Goal: Information Seeking & Learning: Learn about a topic

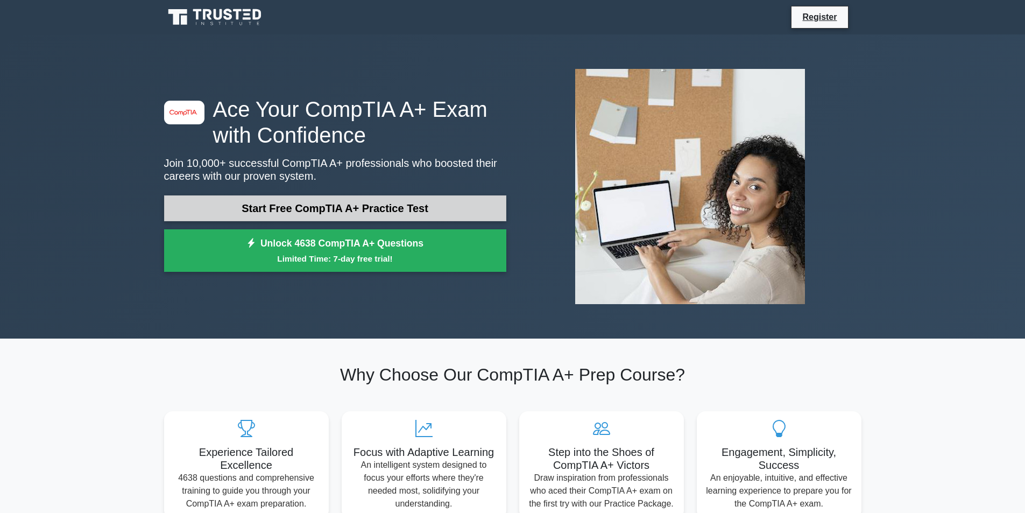
click at [285, 210] on link "Start Free CompTIA A+ Practice Test" at bounding box center [335, 208] width 342 height 26
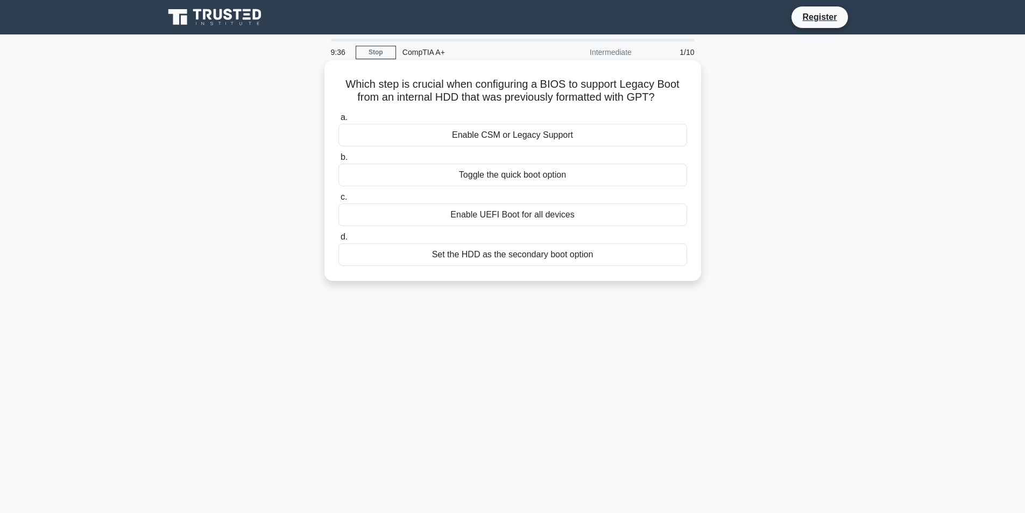
click at [457, 215] on div "Enable UEFI Boot for all devices" at bounding box center [512, 214] width 349 height 23
click at [338, 201] on input "c. Enable UEFI Boot for all devices" at bounding box center [338, 197] width 0 height 7
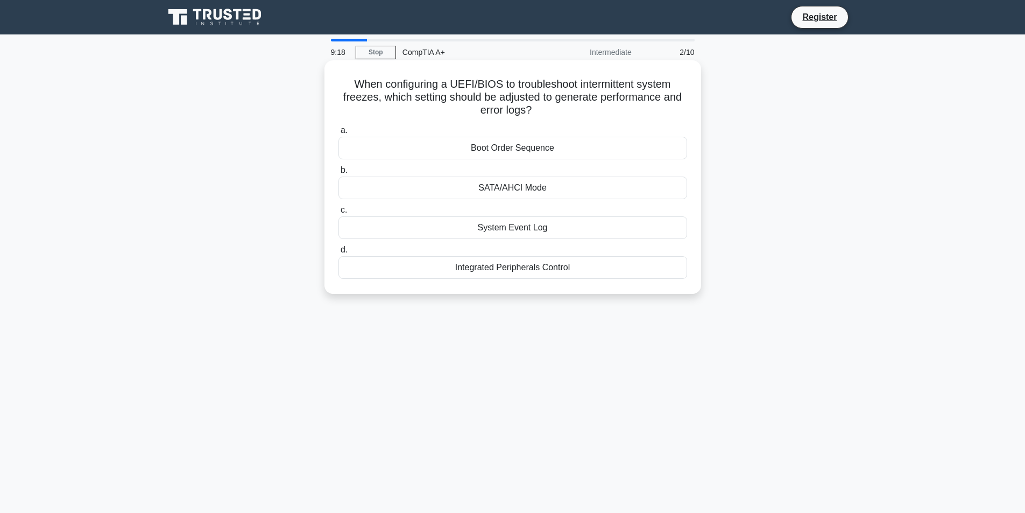
click at [479, 230] on div "System Event Log" at bounding box center [512, 227] width 349 height 23
click at [338, 214] on input "c. System Event Log" at bounding box center [338, 210] width 0 height 7
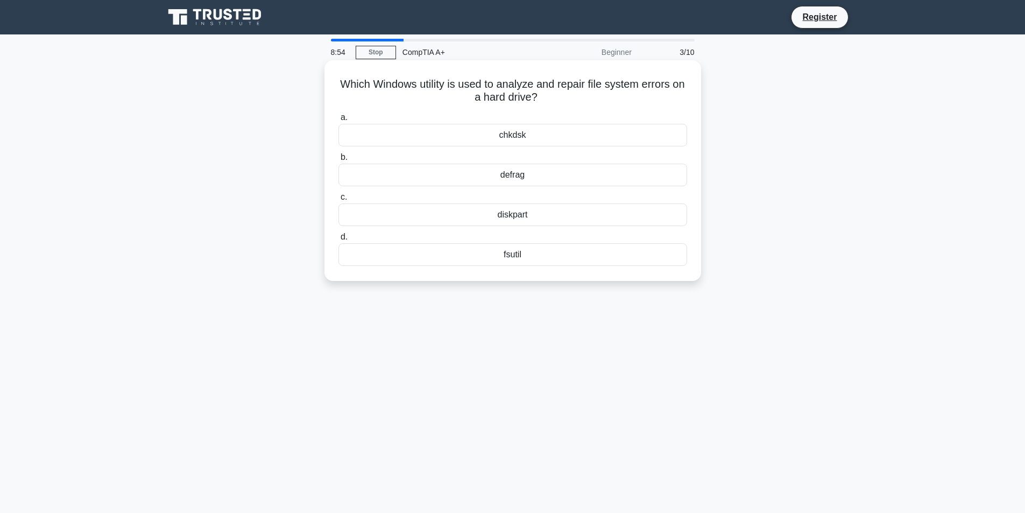
click at [517, 174] on div "defrag" at bounding box center [512, 175] width 349 height 23
click at [338, 161] on input "b. defrag" at bounding box center [338, 157] width 0 height 7
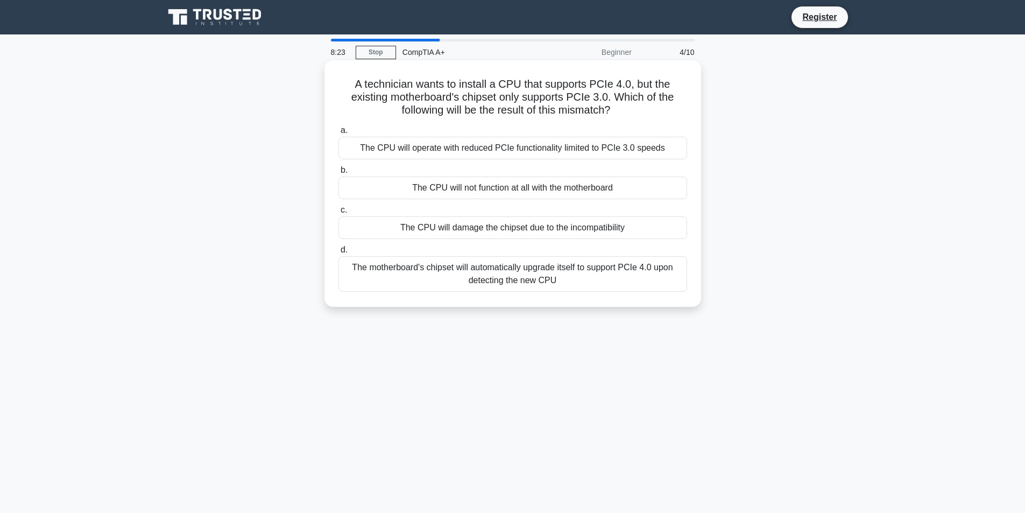
click at [468, 152] on div "The CPU will operate with reduced PCIe functionality limited to PCIe 3.0 speeds" at bounding box center [512, 148] width 349 height 23
click at [338, 134] on input "a. The CPU will operate with reduced PCIe functionality limited to PCIe 3.0 spe…" at bounding box center [338, 130] width 0 height 7
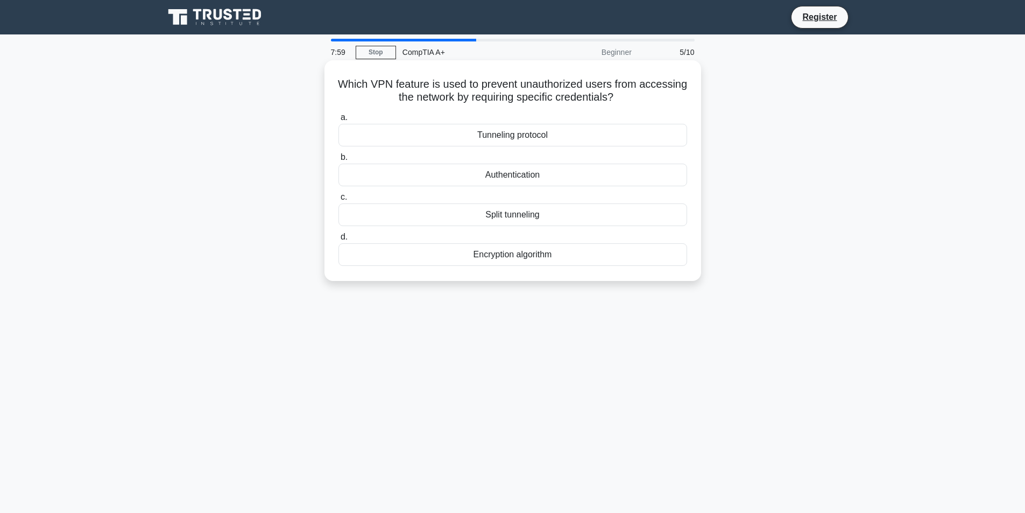
click at [492, 173] on div "Authentication" at bounding box center [512, 175] width 349 height 23
click at [338, 161] on input "b. Authentication" at bounding box center [338, 157] width 0 height 7
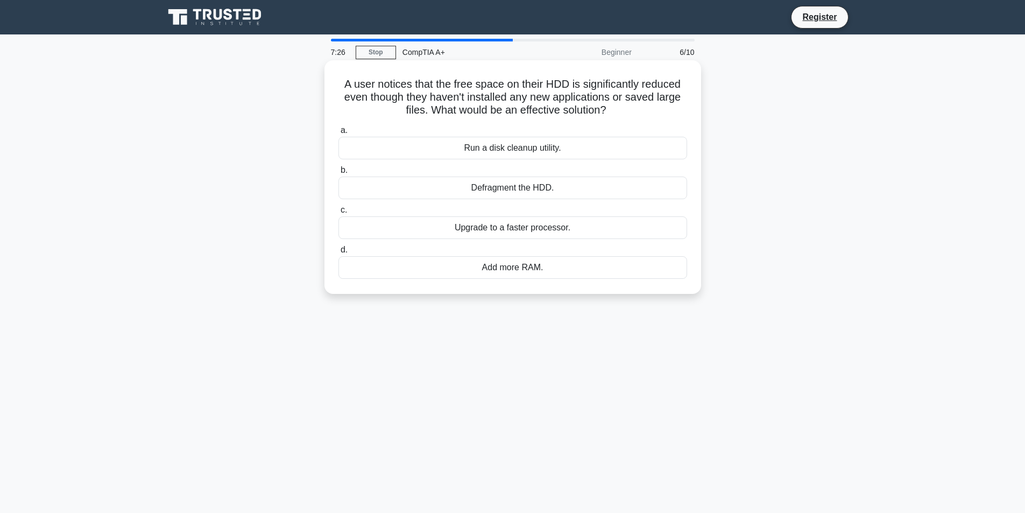
click at [459, 144] on div "Run a disk cleanup utility." at bounding box center [512, 148] width 349 height 23
click at [338, 134] on input "a. Run a disk cleanup utility." at bounding box center [338, 130] width 0 height 7
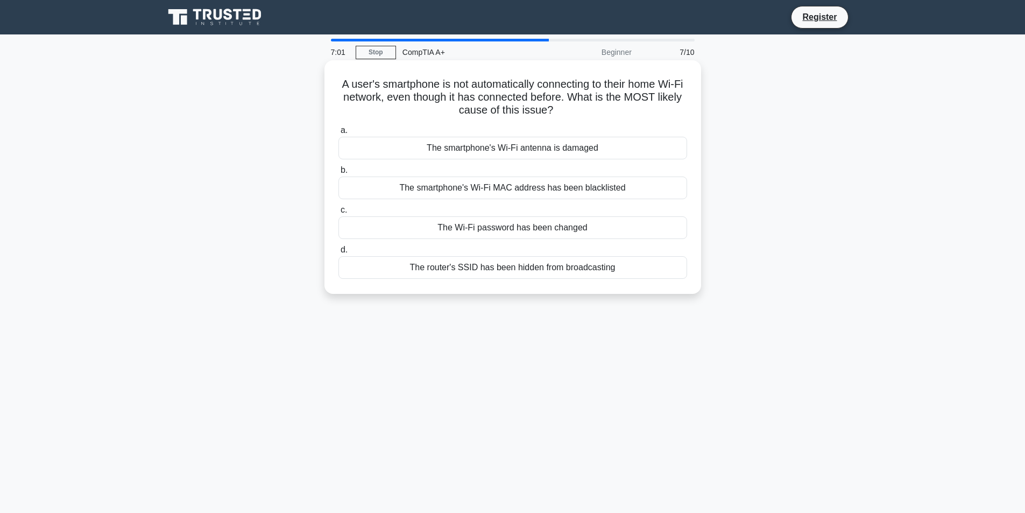
click at [434, 228] on div "The Wi-Fi password has been changed" at bounding box center [512, 227] width 349 height 23
click at [338, 214] on input "c. The Wi-Fi password has been changed" at bounding box center [338, 210] width 0 height 7
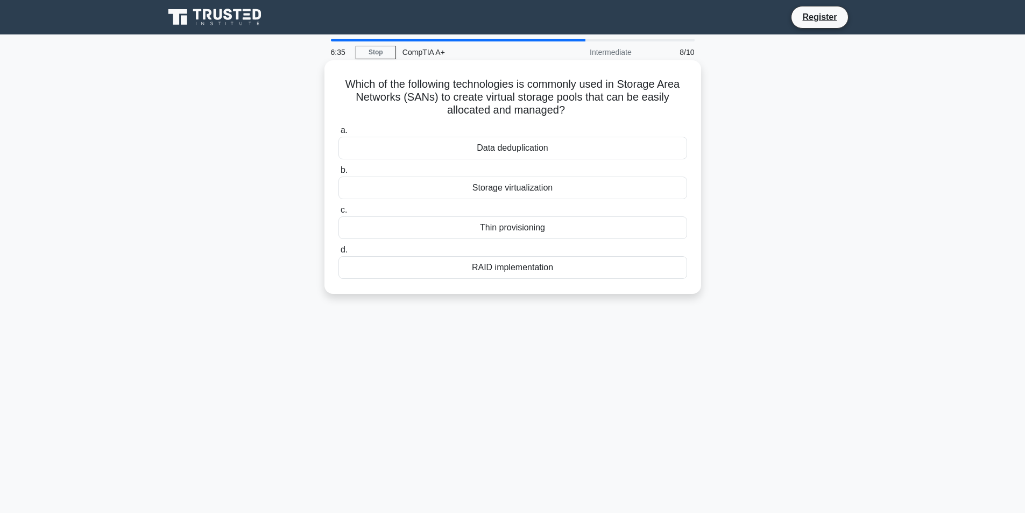
click at [492, 189] on div "Storage virtualization" at bounding box center [512, 187] width 349 height 23
click at [338, 174] on input "b. Storage virtualization" at bounding box center [338, 170] width 0 height 7
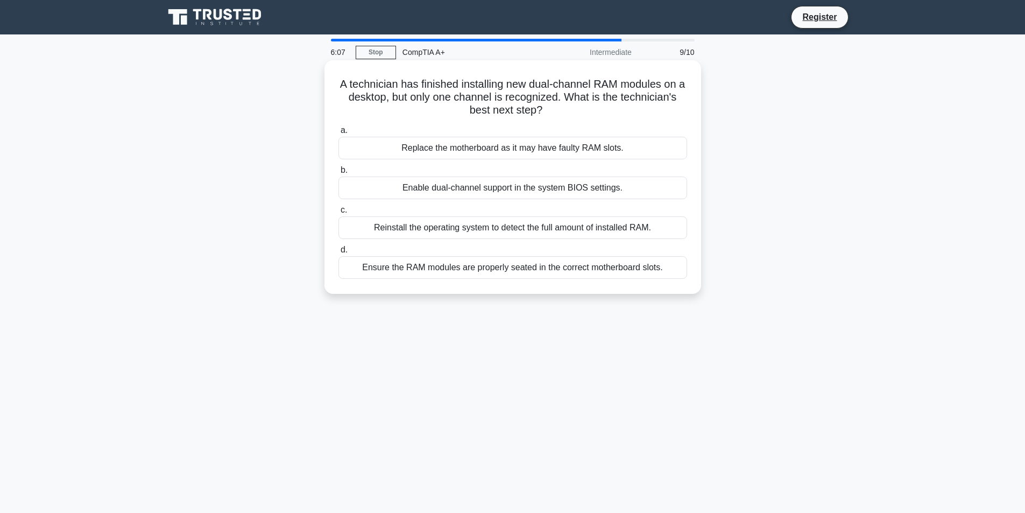
click at [467, 269] on div "Ensure the RAM modules are properly seated in the correct motherboard slots." at bounding box center [512, 267] width 349 height 23
click at [338, 253] on input "d. Ensure the RAM modules are properly seated in the correct motherboard slots." at bounding box center [338, 249] width 0 height 7
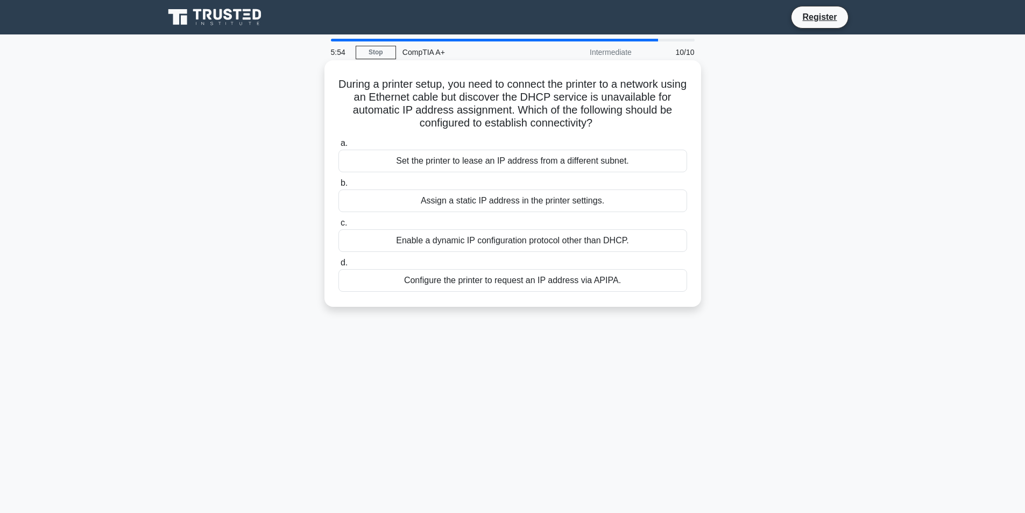
click at [432, 200] on div "Assign a static IP address in the printer settings." at bounding box center [512, 200] width 349 height 23
click at [338, 187] on input "b. Assign a static IP address in the printer settings." at bounding box center [338, 183] width 0 height 7
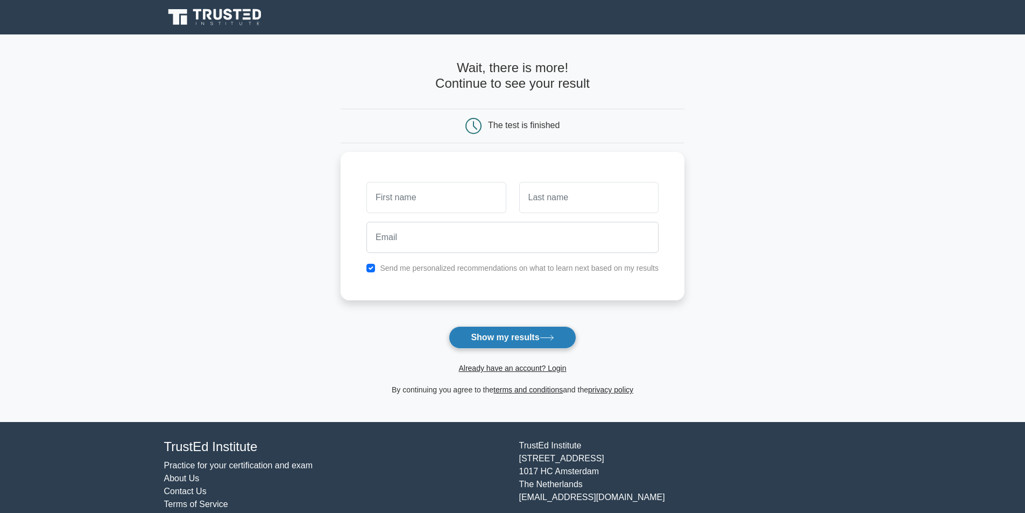
click at [486, 344] on button "Show my results" at bounding box center [512, 337] width 127 height 23
drag, startPoint x: 369, startPoint y: 190, endPoint x: 201, endPoint y: 147, distance: 173.3
click at [201, 147] on main "Wait, there is more! Continue to see your result The test is finished andrew" at bounding box center [512, 227] width 1025 height 387
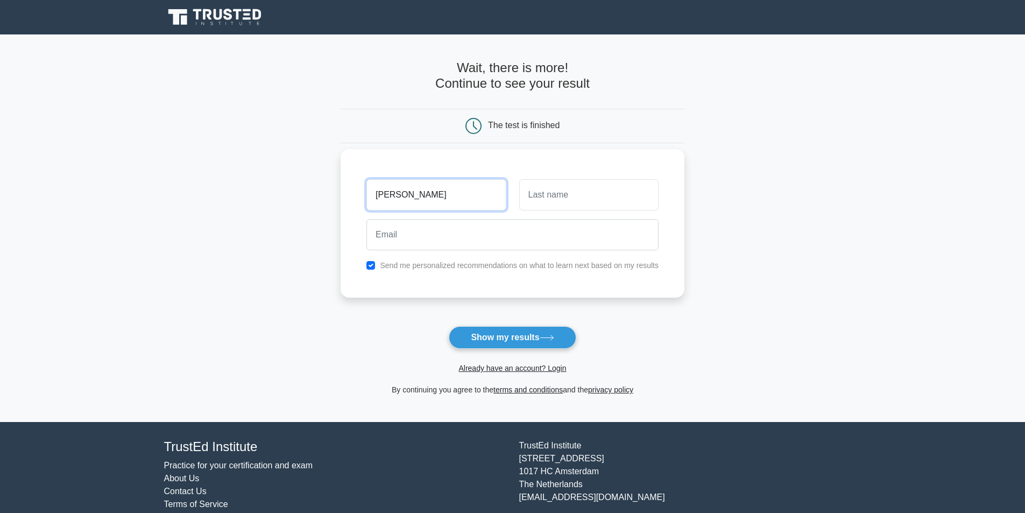
type input "Andrew"
click at [587, 192] on input "text" at bounding box center [588, 194] width 139 height 31
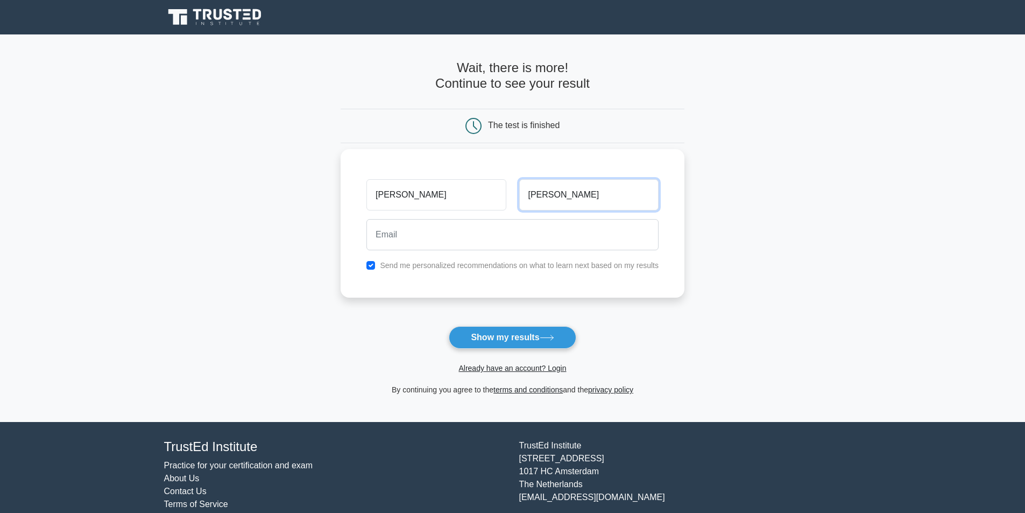
type input "Francis"
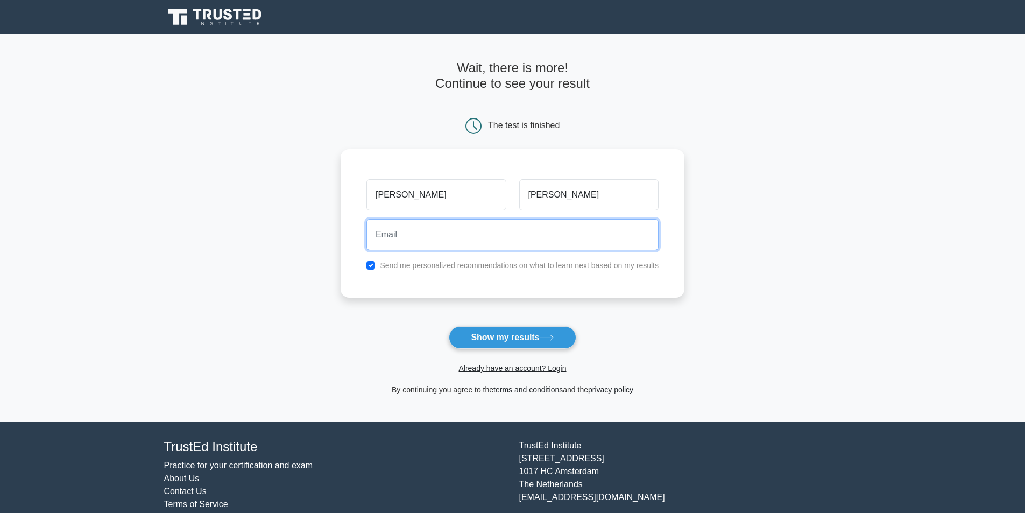
click at [537, 240] on input "email" at bounding box center [512, 234] width 292 height 31
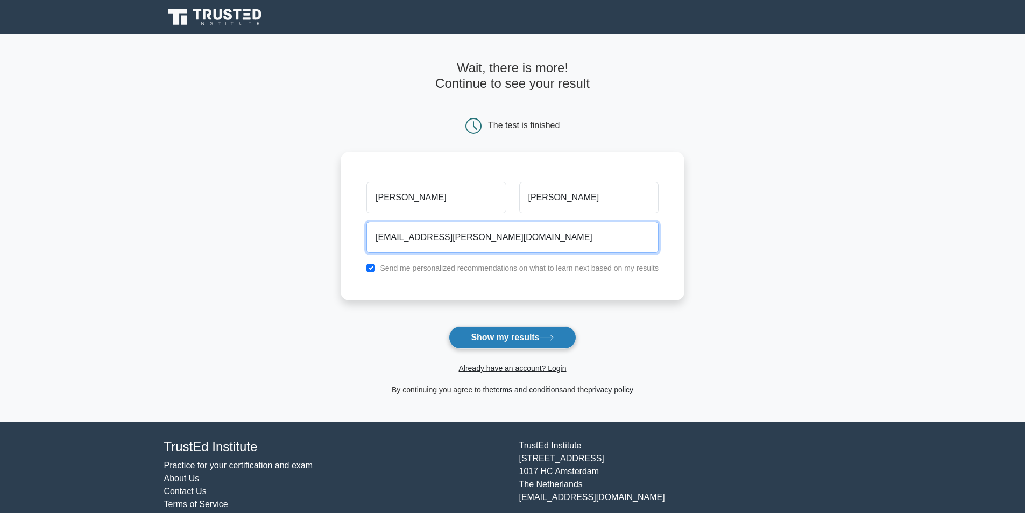
type input "ndrew.francis@gmail.com"
click at [521, 337] on button "Show my results" at bounding box center [512, 337] width 127 height 23
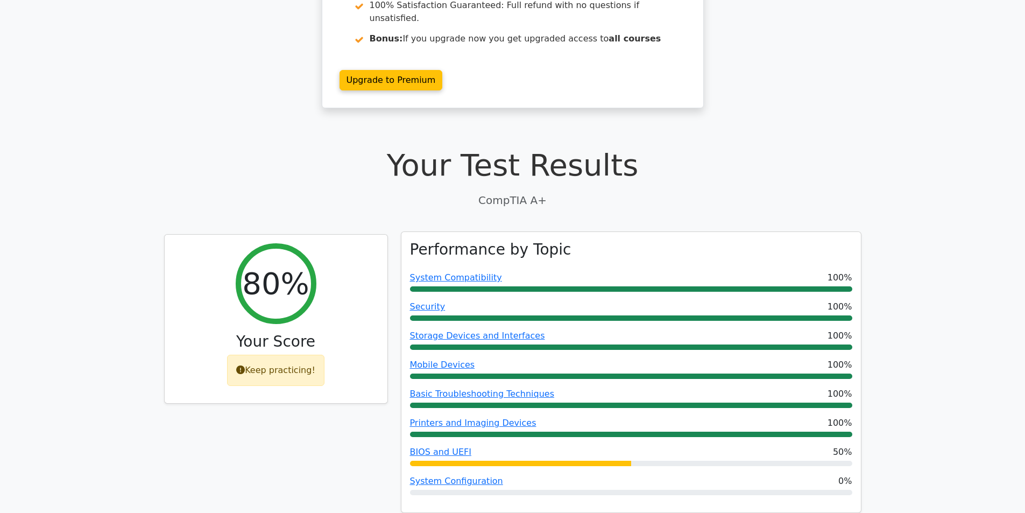
scroll to position [215, 0]
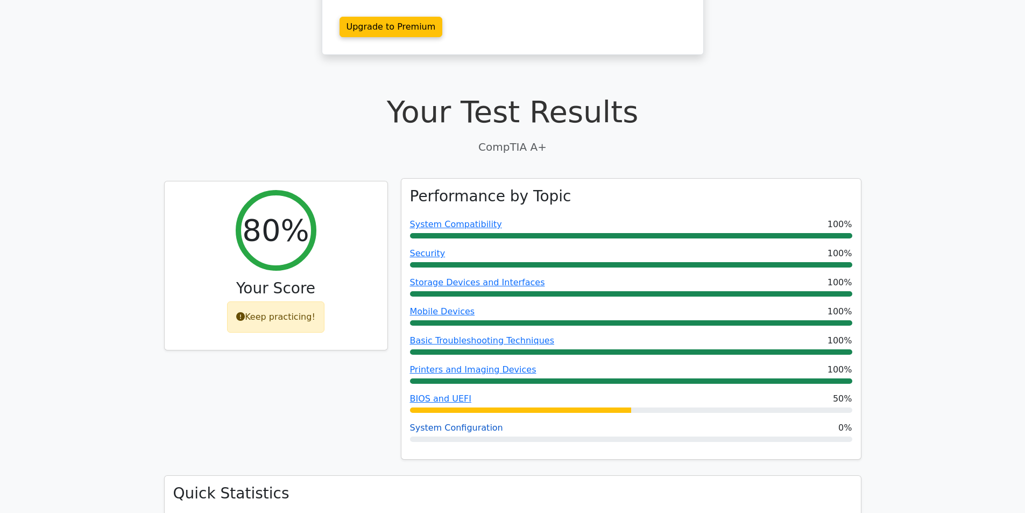
click at [476, 422] on link "System Configuration" at bounding box center [456, 427] width 93 height 10
click at [421, 393] on link "BIOS and UEFI" at bounding box center [440, 398] width 61 height 10
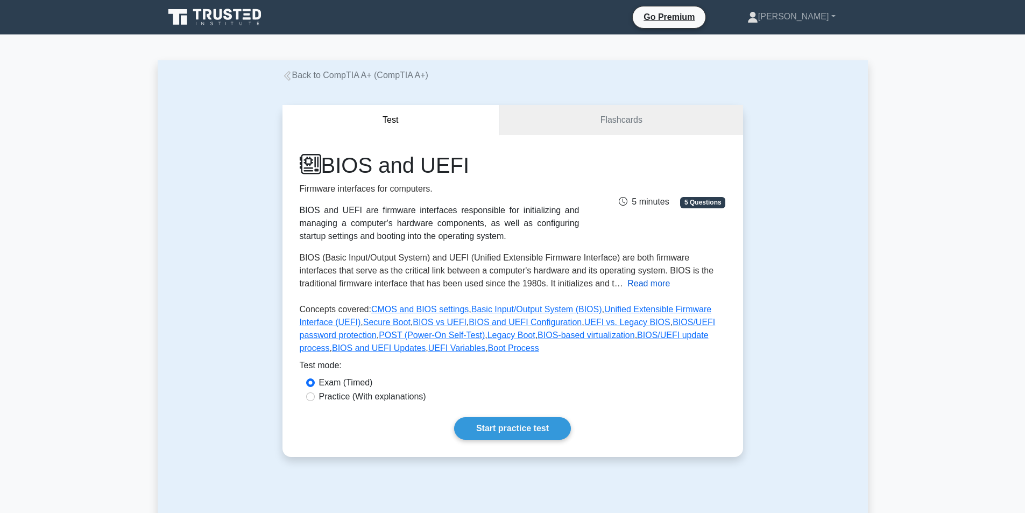
click at [627, 287] on button "Read more" at bounding box center [648, 283] width 42 height 13
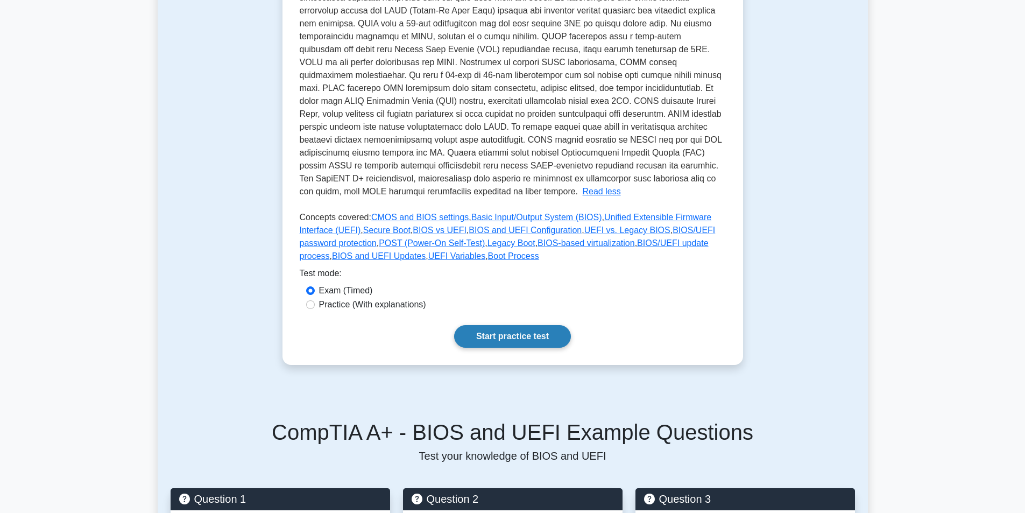
scroll to position [430, 0]
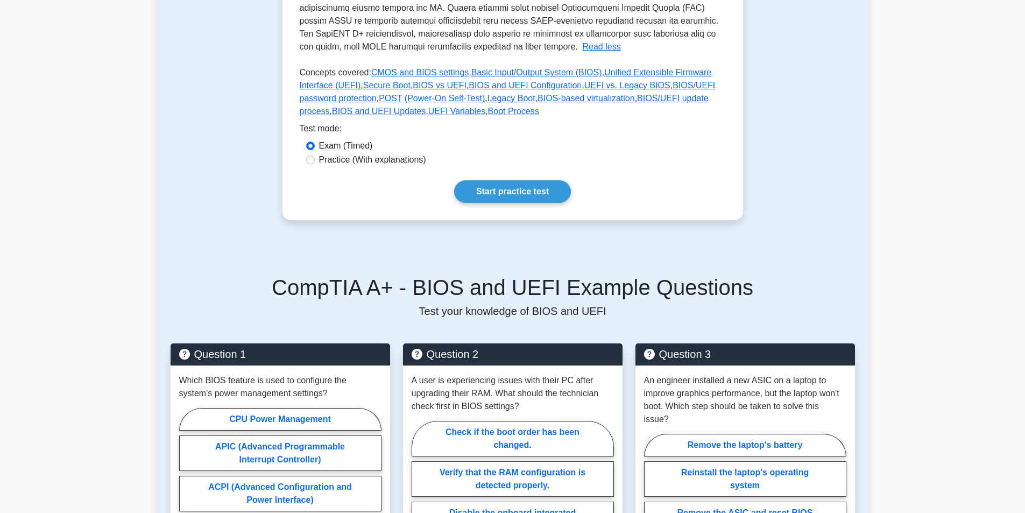
click at [397, 159] on label "Practice (With explanations)" at bounding box center [372, 159] width 107 height 13
click at [315, 159] on input "Practice (With explanations)" at bounding box center [310, 159] width 9 height 9
radio input "true"
click at [526, 184] on link "Start practice test" at bounding box center [512, 191] width 117 height 23
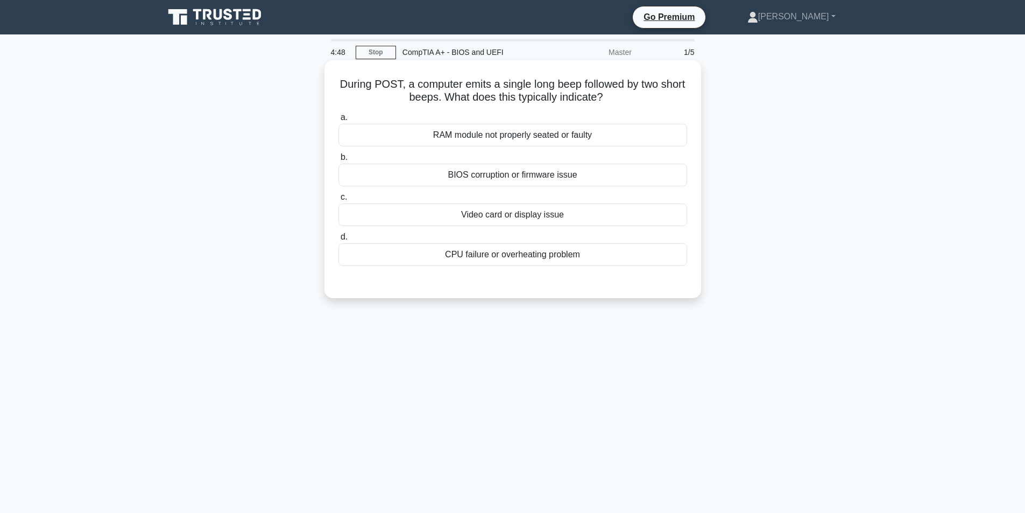
click at [505, 136] on div "RAM module not properly seated or faulty" at bounding box center [512, 135] width 349 height 23
click at [338, 121] on input "a. RAM module not properly seated or faulty" at bounding box center [338, 117] width 0 height 7
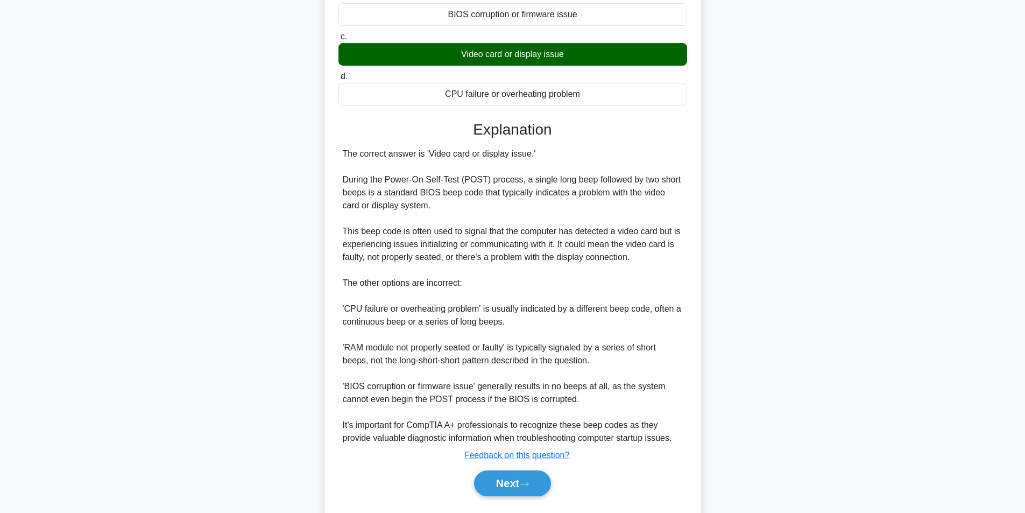
scroll to position [191, 0]
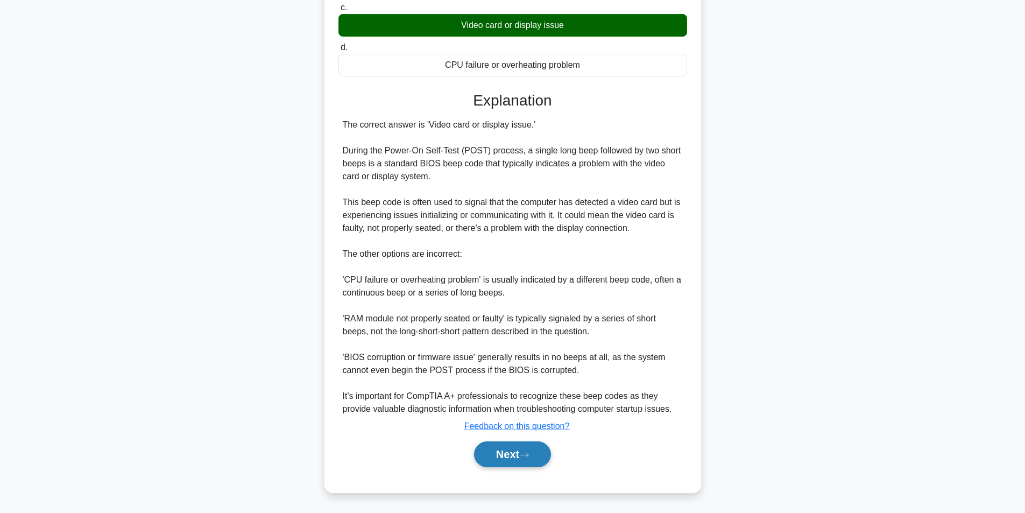
click at [524, 460] on button "Next" at bounding box center [512, 454] width 77 height 26
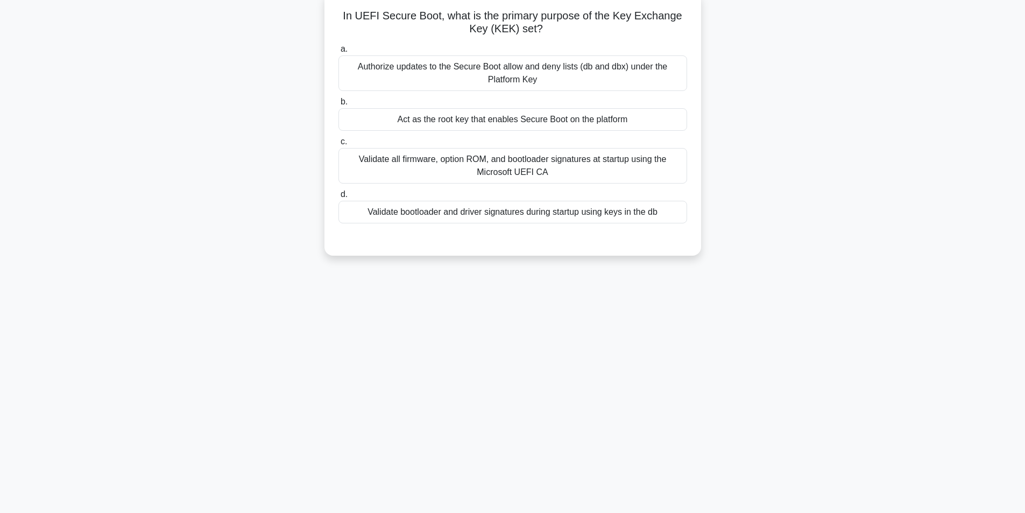
click at [442, 171] on div "Validate all firmware, option ROM, and bootloader signatures at startup using t…" at bounding box center [512, 166] width 349 height 36
click at [338, 145] on input "c. Validate all firmware, option ROM, and bootloader signatures at startup usin…" at bounding box center [338, 141] width 0 height 7
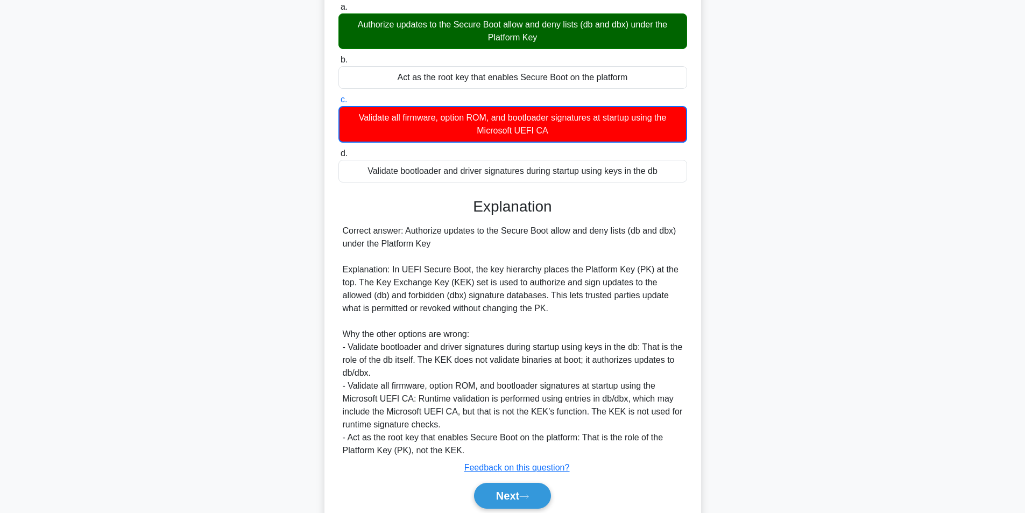
scroll to position [152, 0]
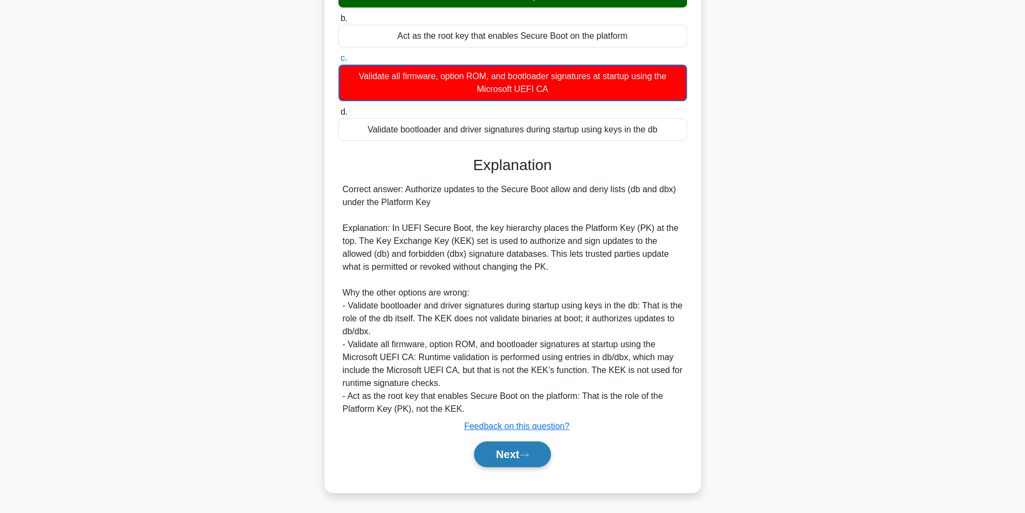
click at [521, 453] on button "Next" at bounding box center [512, 454] width 77 height 26
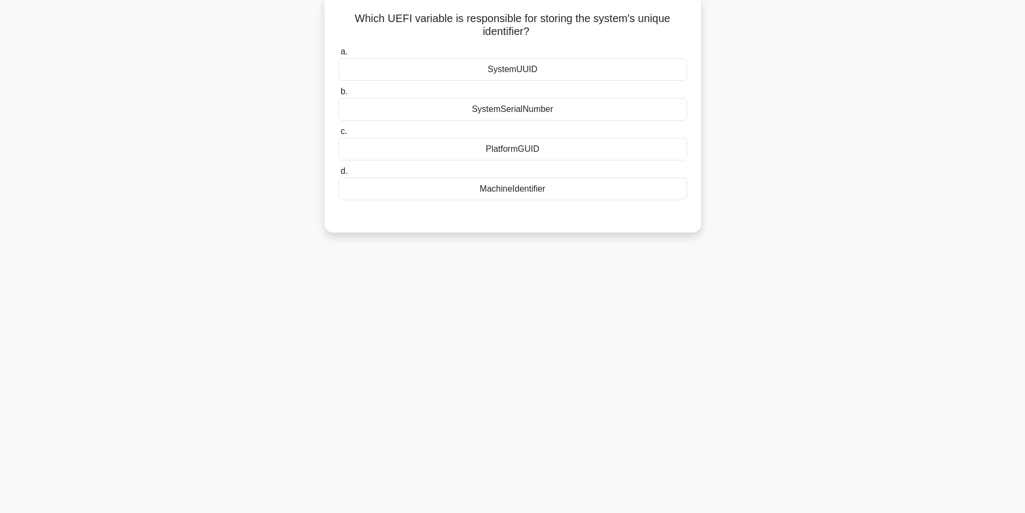
scroll to position [68, 0]
click at [512, 60] on div "SystemUUID" at bounding box center [512, 66] width 349 height 23
click at [338, 53] on input "a. SystemUUID" at bounding box center [338, 49] width 0 height 7
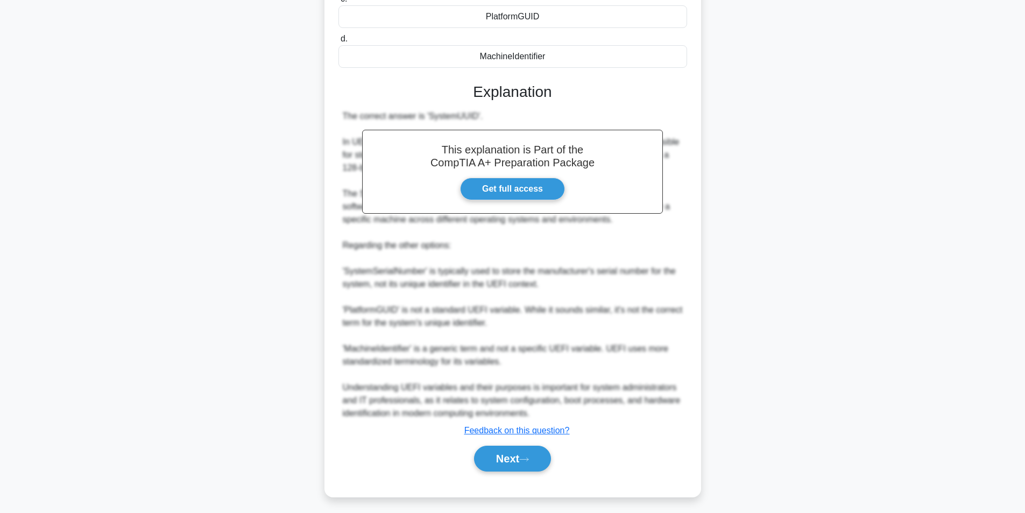
scroll to position [203, 0]
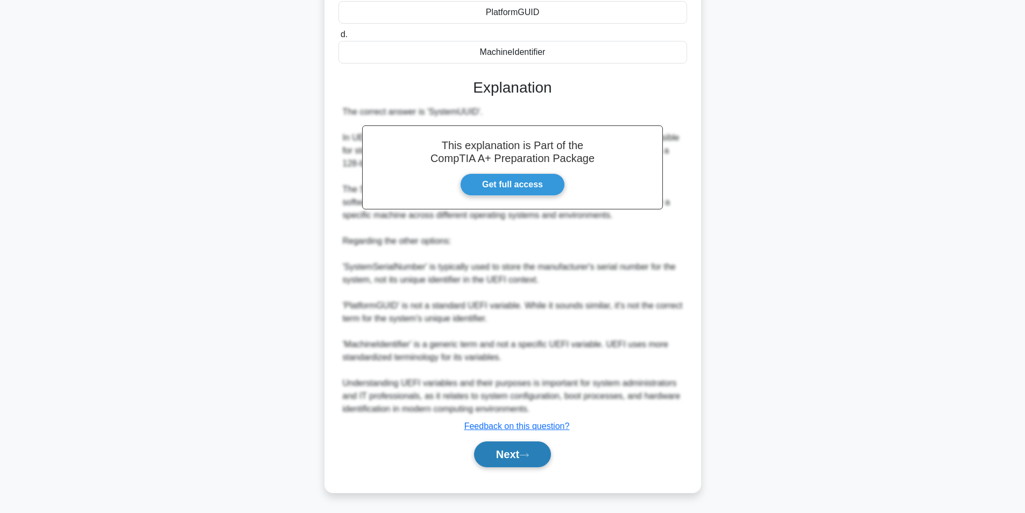
click at [507, 462] on button "Next" at bounding box center [512, 454] width 77 height 26
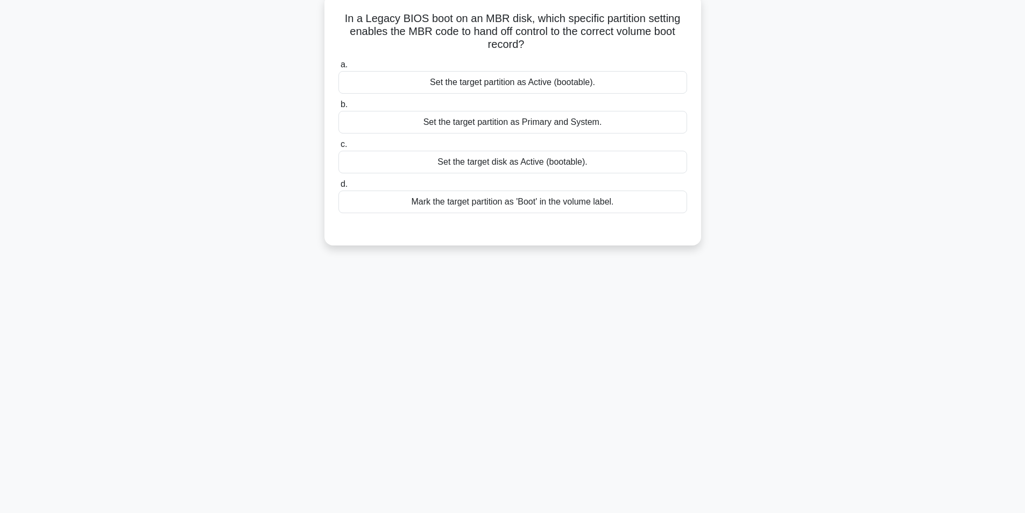
scroll to position [68, 0]
click at [543, 126] on div "Set the target partition as Primary and System." at bounding box center [512, 119] width 349 height 23
click at [338, 105] on input "b. Set the target partition as Primary and System." at bounding box center [338, 101] width 0 height 7
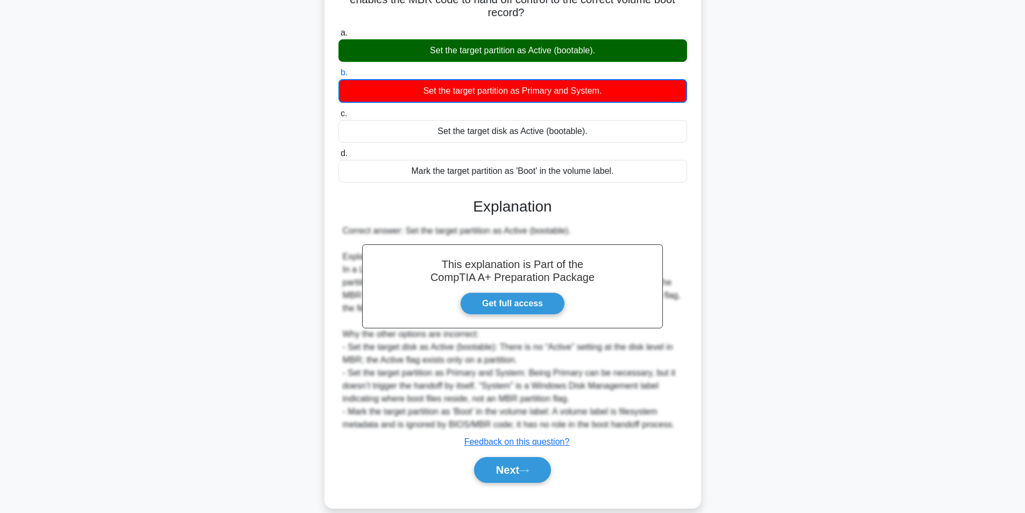
scroll to position [113, 0]
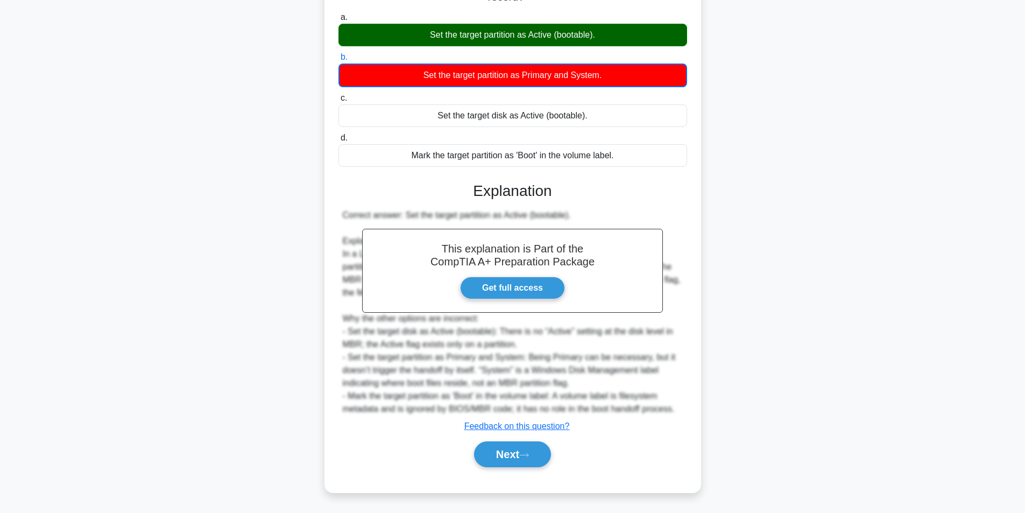
click at [535, 467] on div "Next" at bounding box center [512, 454] width 349 height 34
click at [535, 463] on button "Next" at bounding box center [512, 454] width 77 height 26
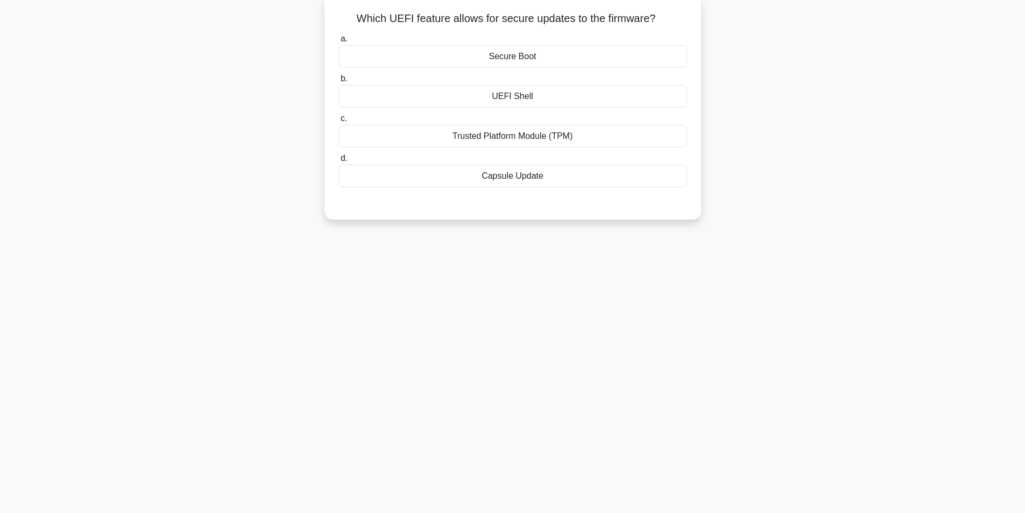
scroll to position [68, 0]
click at [525, 54] on div "Secure Boot" at bounding box center [512, 53] width 349 height 23
click at [338, 40] on input "a. Secure Boot" at bounding box center [338, 36] width 0 height 7
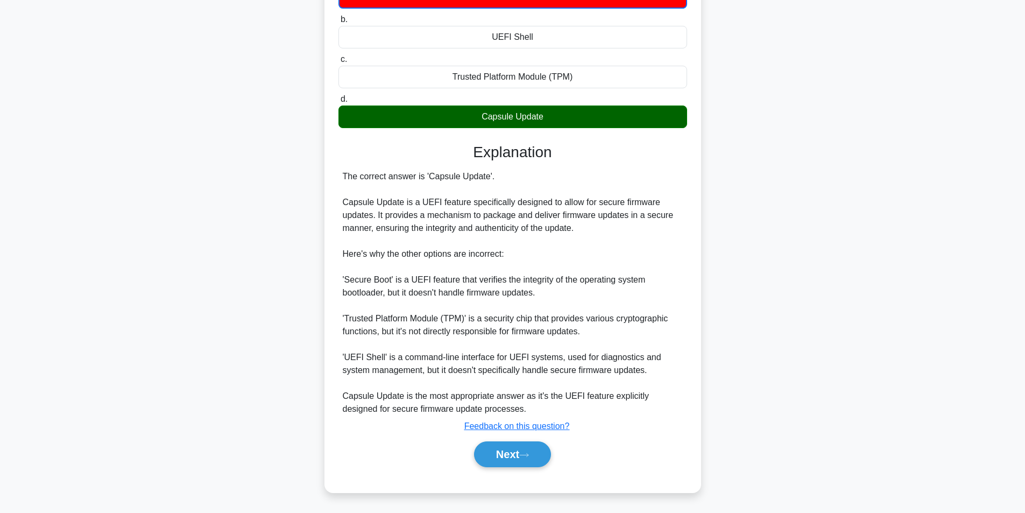
scroll to position [126, 0]
click at [515, 453] on button "Next" at bounding box center [512, 454] width 77 height 26
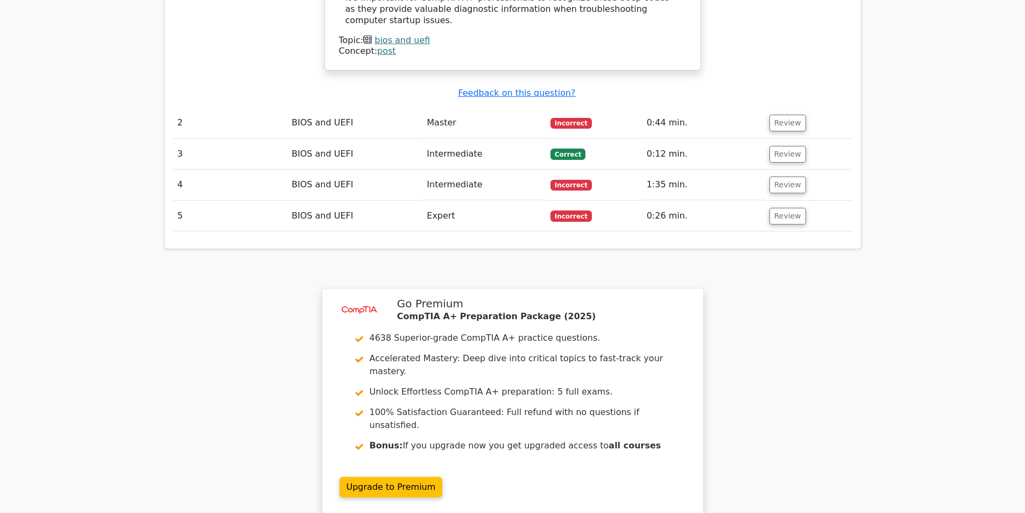
scroll to position [1452, 0]
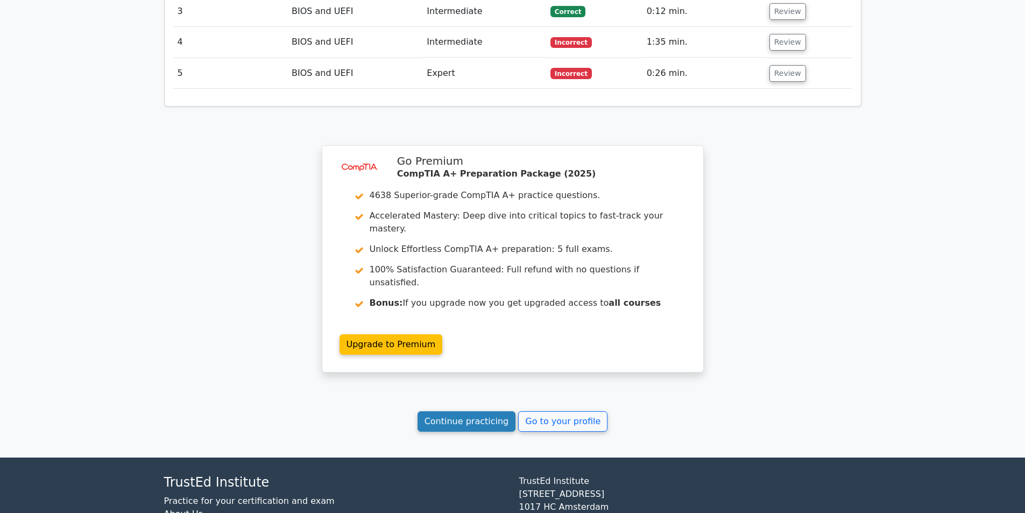
click at [493, 411] on link "Continue practicing" at bounding box center [466, 421] width 98 height 20
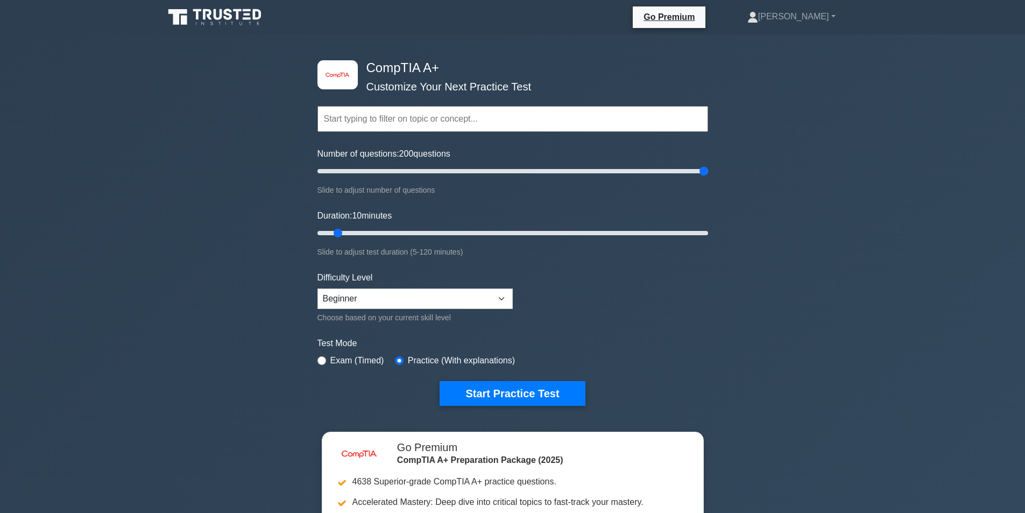
drag, startPoint x: 332, startPoint y: 171, endPoint x: 749, endPoint y: 193, distance: 417.4
type input "200"
click at [708, 178] on input "Number of questions: 200 questions" at bounding box center [512, 171] width 391 height 13
drag, startPoint x: 335, startPoint y: 230, endPoint x: 777, endPoint y: 230, distance: 442.2
click at [708, 230] on input "Duration: 120 minutes" at bounding box center [512, 232] width 391 height 13
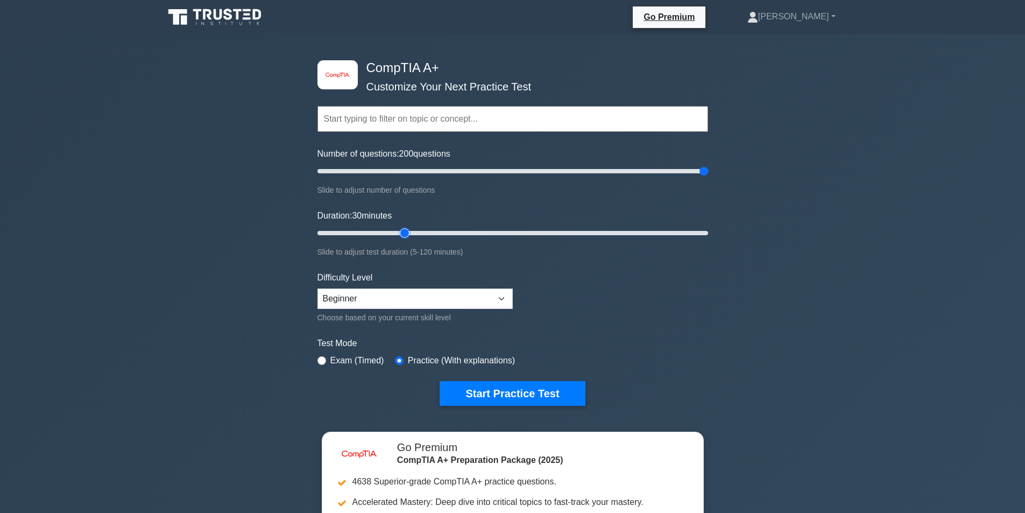
drag, startPoint x: 703, startPoint y: 234, endPoint x: 399, endPoint y: 230, distance: 303.9
type input "30"
click at [399, 230] on input "Duration: 30 minutes" at bounding box center [512, 232] width 391 height 13
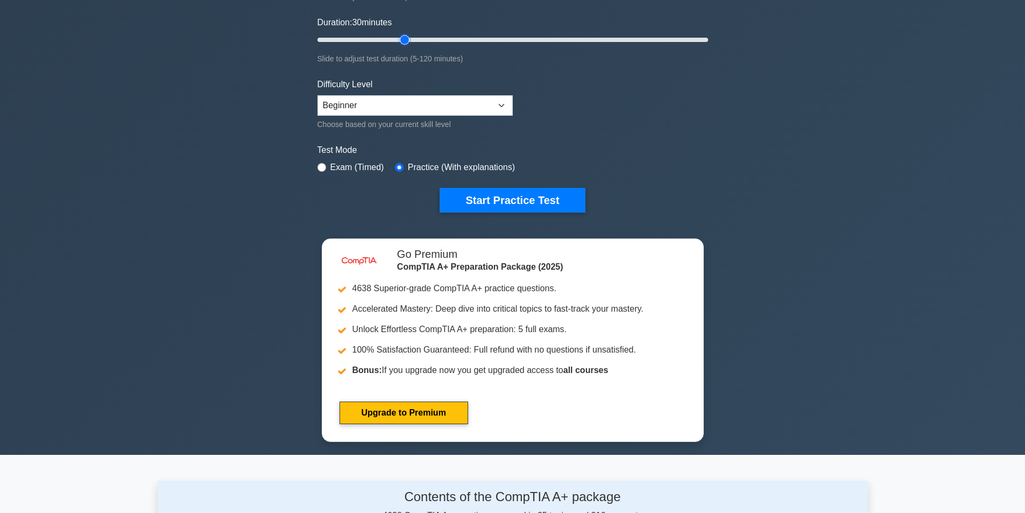
scroll to position [323, 0]
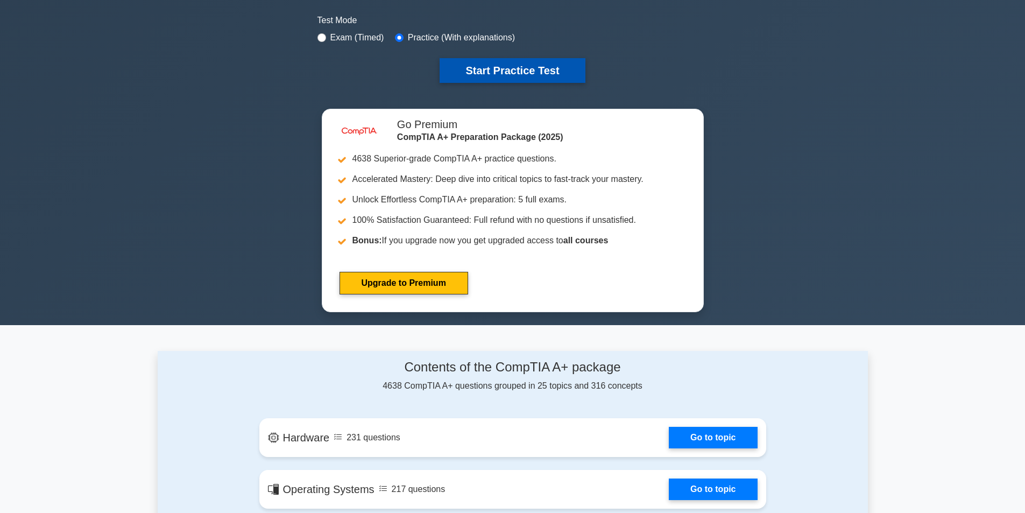
click at [529, 58] on button "Start Practice Test" at bounding box center [511, 70] width 145 height 25
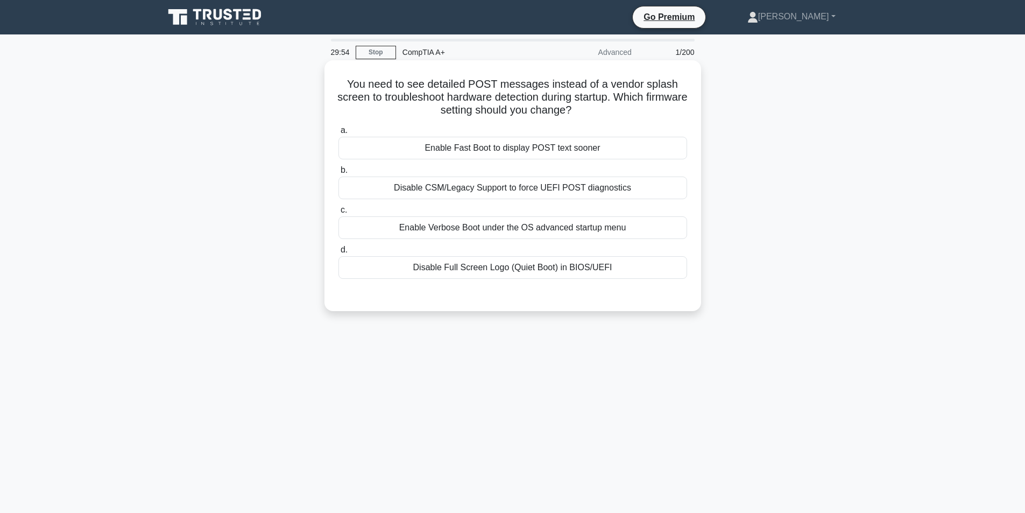
click at [513, 147] on div "Enable Fast Boot to display POST text sooner" at bounding box center [512, 148] width 349 height 23
click at [338, 134] on input "a. Enable Fast Boot to display POST text sooner" at bounding box center [338, 130] width 0 height 7
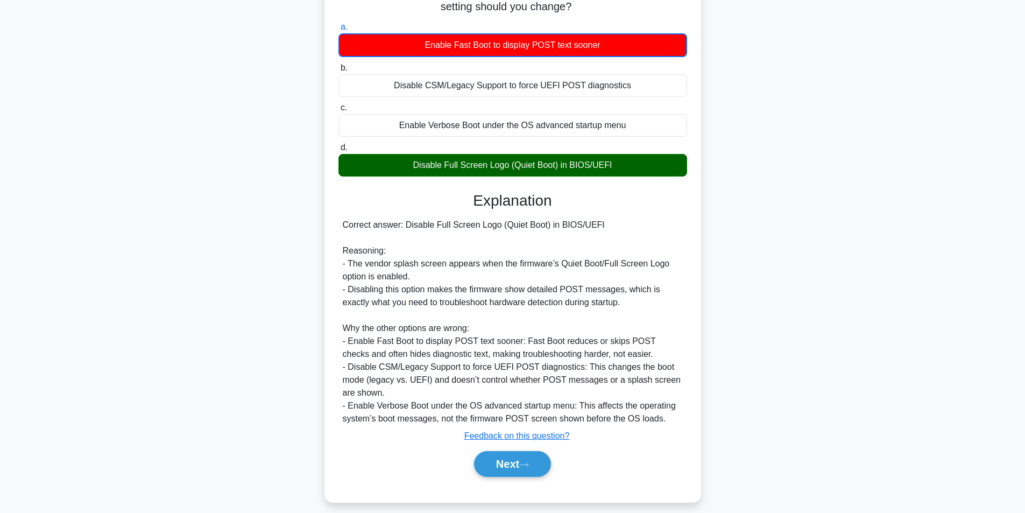
scroll to position [113, 0]
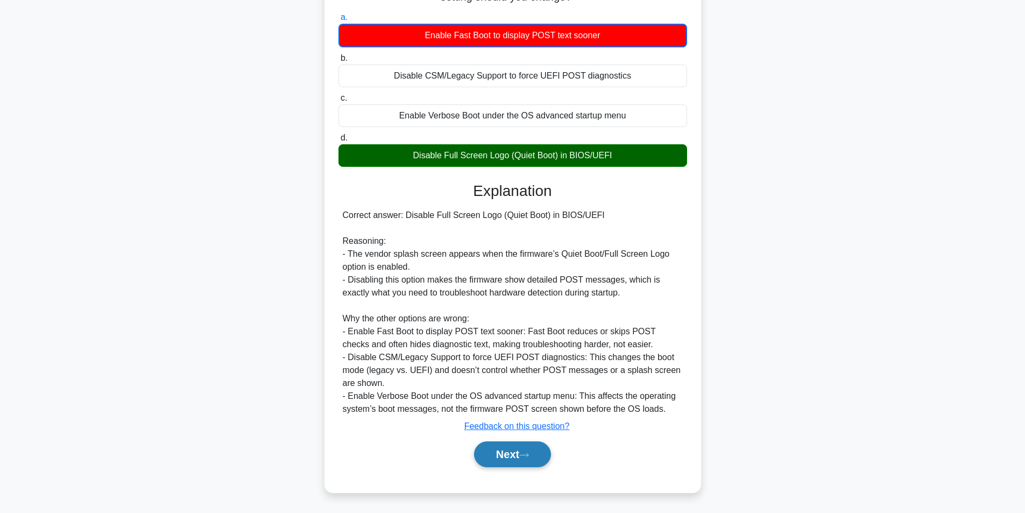
click at [531, 450] on button "Next" at bounding box center [512, 454] width 77 height 26
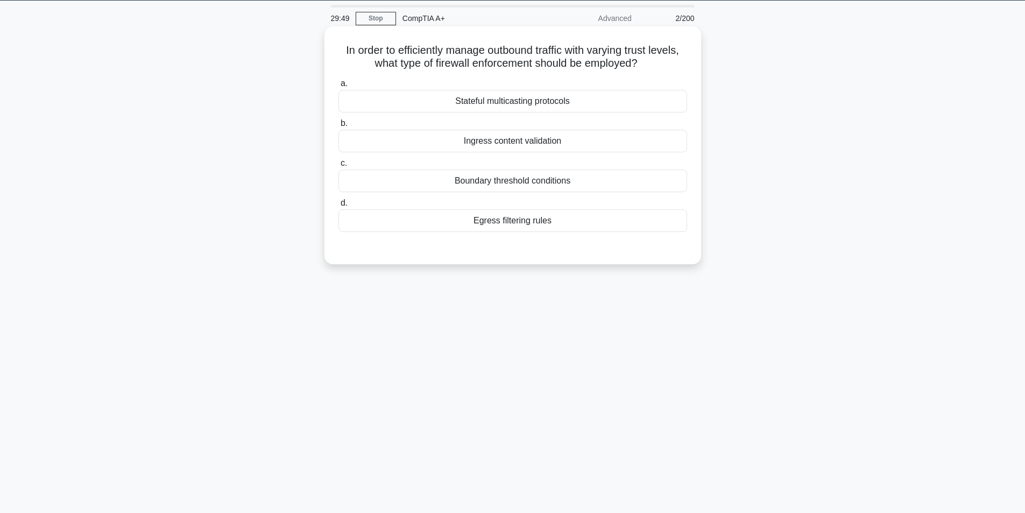
scroll to position [15, 0]
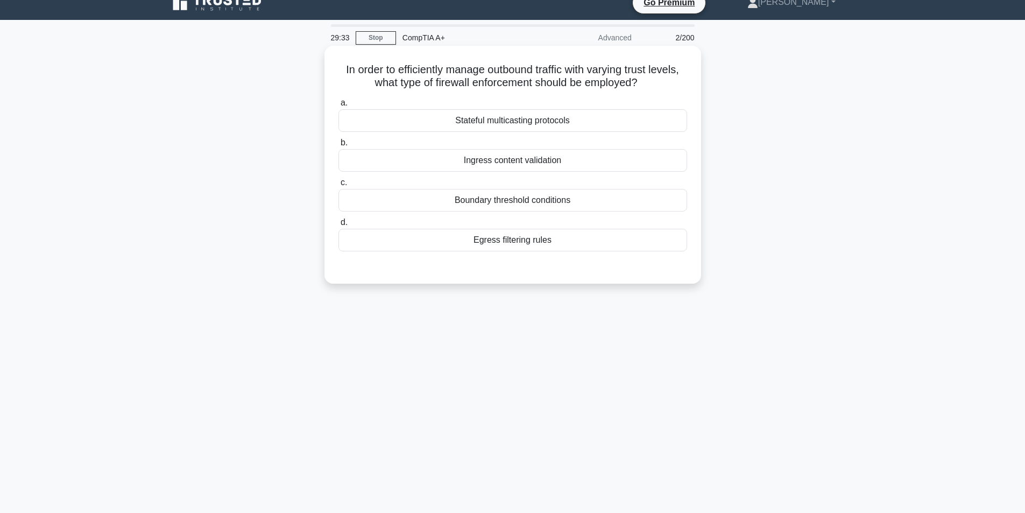
click at [526, 241] on div "Egress filtering rules" at bounding box center [512, 240] width 349 height 23
click at [338, 226] on input "d. Egress filtering rules" at bounding box center [338, 222] width 0 height 7
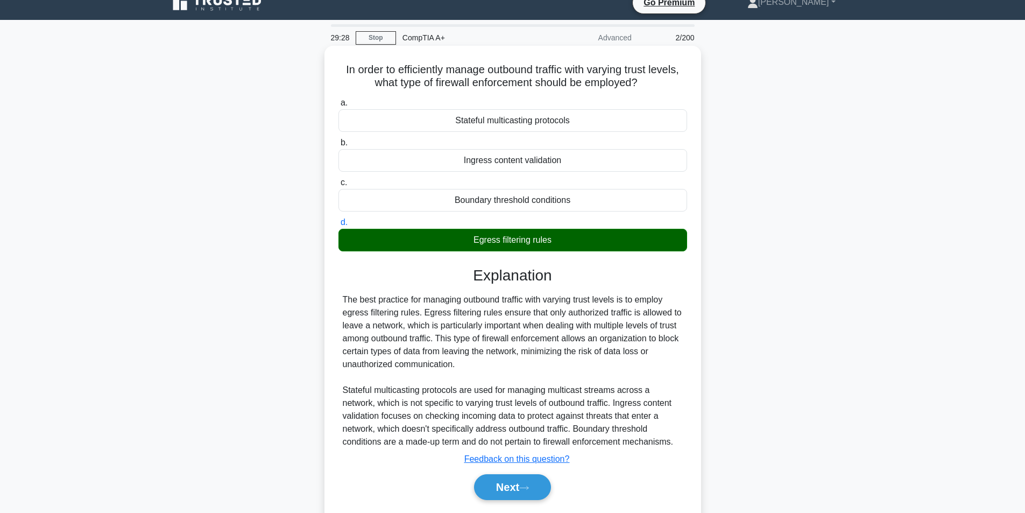
scroll to position [68, 0]
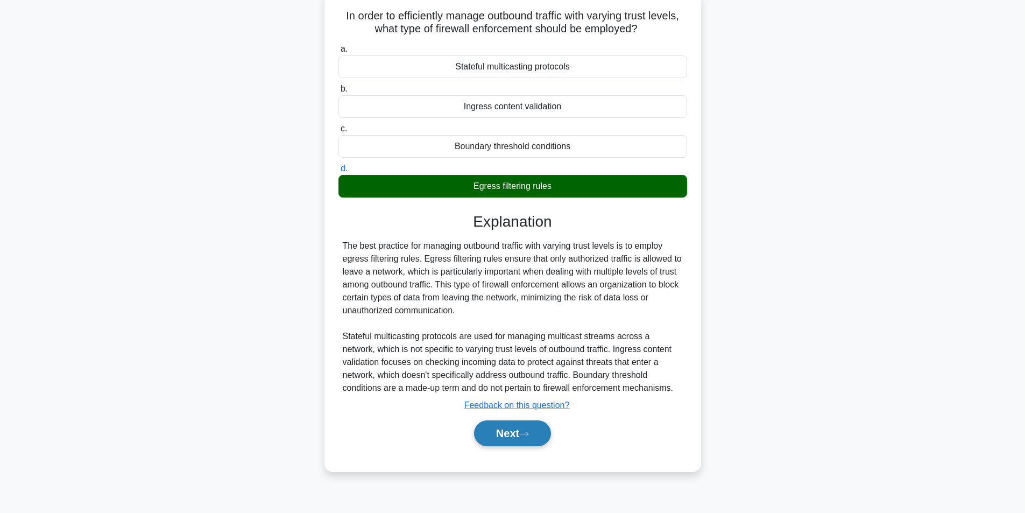
click at [531, 429] on button "Next" at bounding box center [512, 433] width 77 height 26
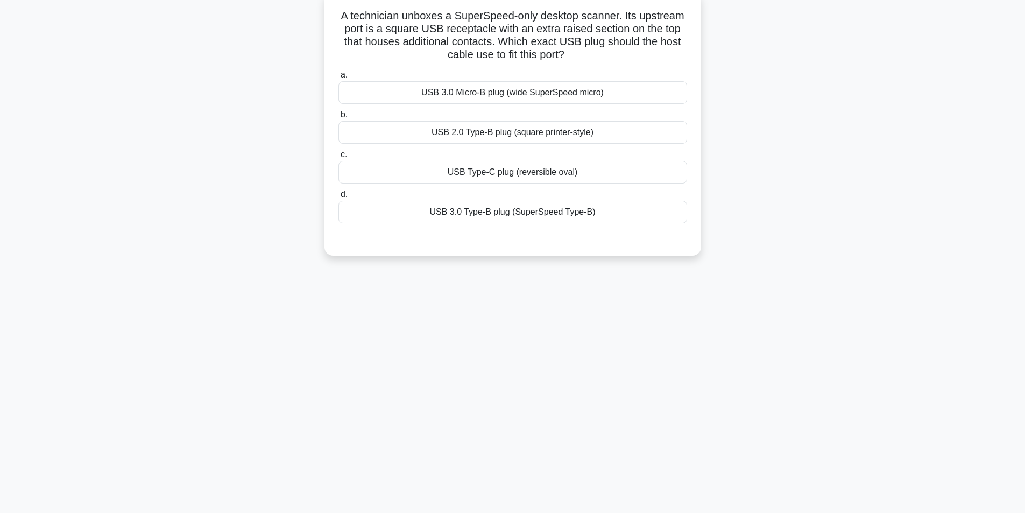
drag, startPoint x: 337, startPoint y: 19, endPoint x: 647, endPoint y: 215, distance: 366.2
click at [647, 215] on div "A technician unboxes a SuperSpeed-only desktop scanner. Its upstream port is a …" at bounding box center [513, 123] width 368 height 255
copy div "A technician unboxes a SuperSpeed-only desktop scanner. Its upstream port is a …"
click at [370, 146] on div "a. USB 3.0 Micro-B plug (wide SuperSpeed micro) b. USB 2.0 Type-B plug (square …" at bounding box center [512, 145] width 361 height 159
click at [497, 207] on div "USB 3.0 Type-B plug (SuperSpeed Type-B)" at bounding box center [512, 212] width 349 height 23
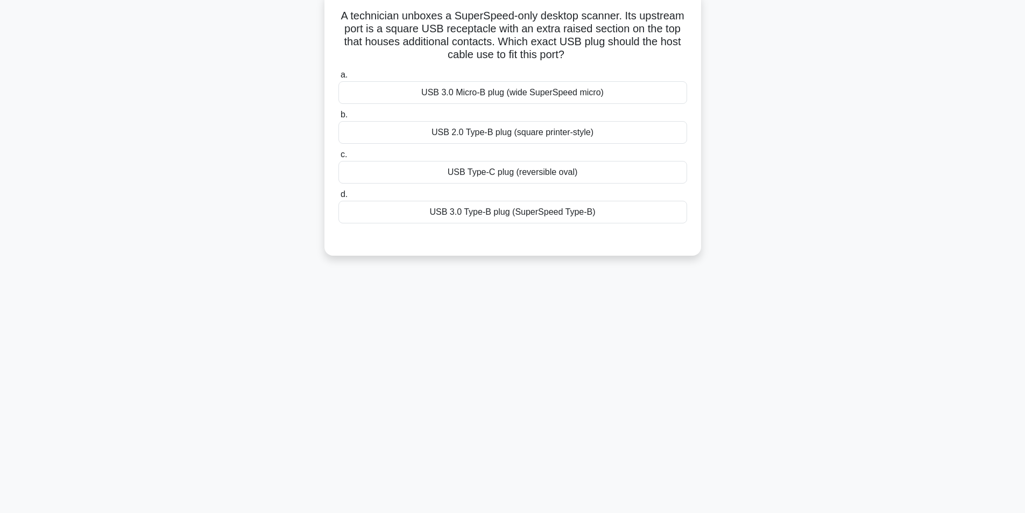
click at [338, 198] on input "d. USB 3.0 Type-B plug (SuperSpeed Type-B)" at bounding box center [338, 194] width 0 height 7
